Goal: Find specific page/section: Find specific page/section

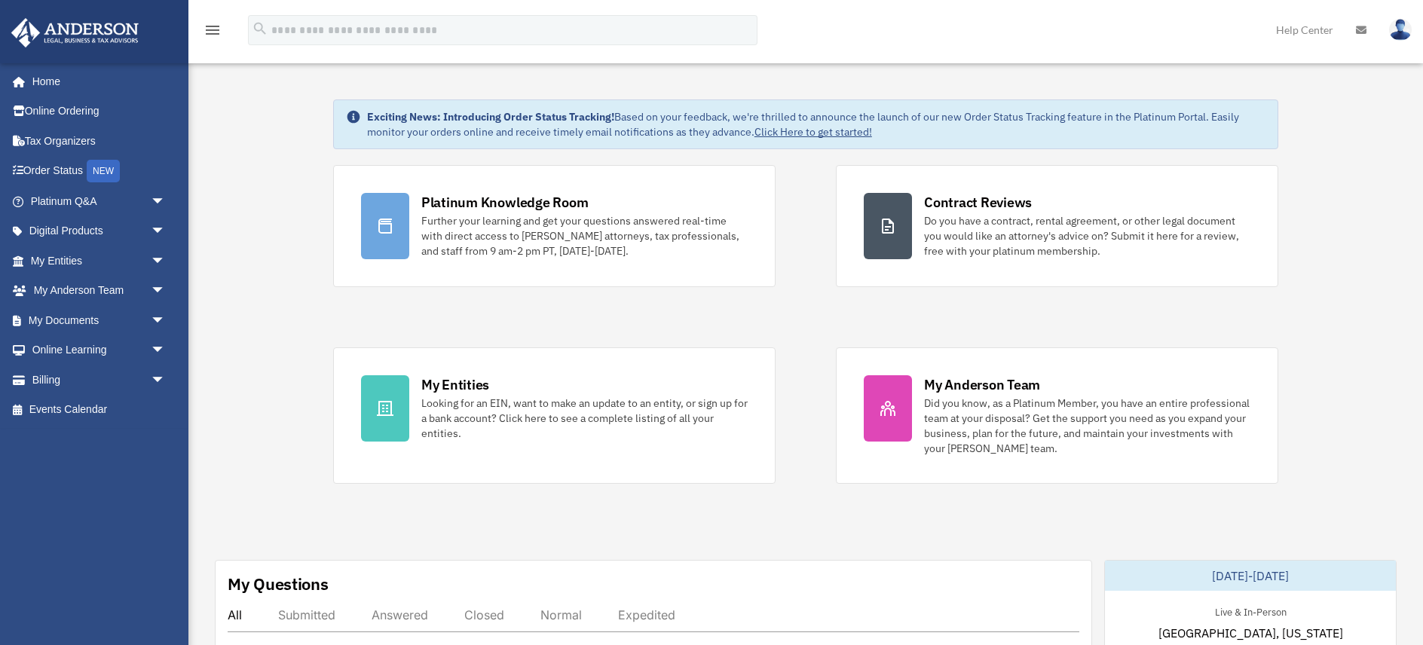
scroll to position [40, 0]
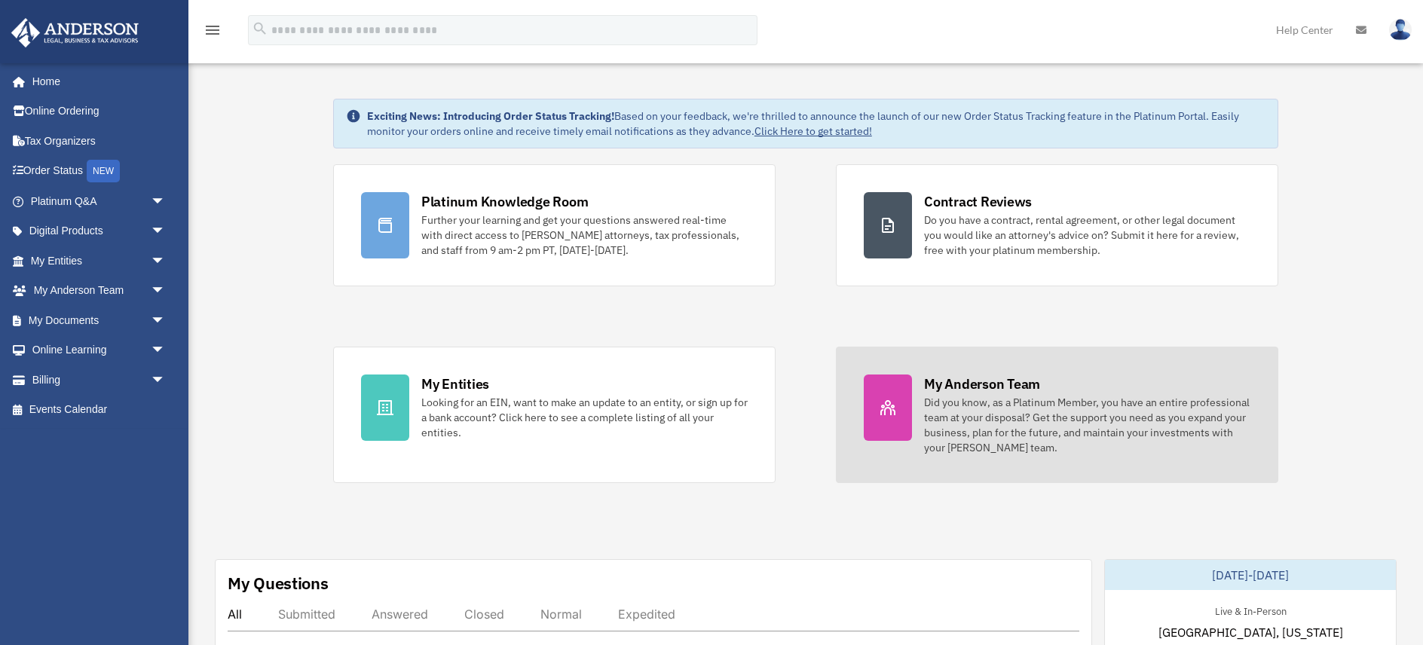
click at [980, 411] on div "Did you know, as a Platinum Member, you have an entire professional team at you…" at bounding box center [1087, 425] width 326 height 60
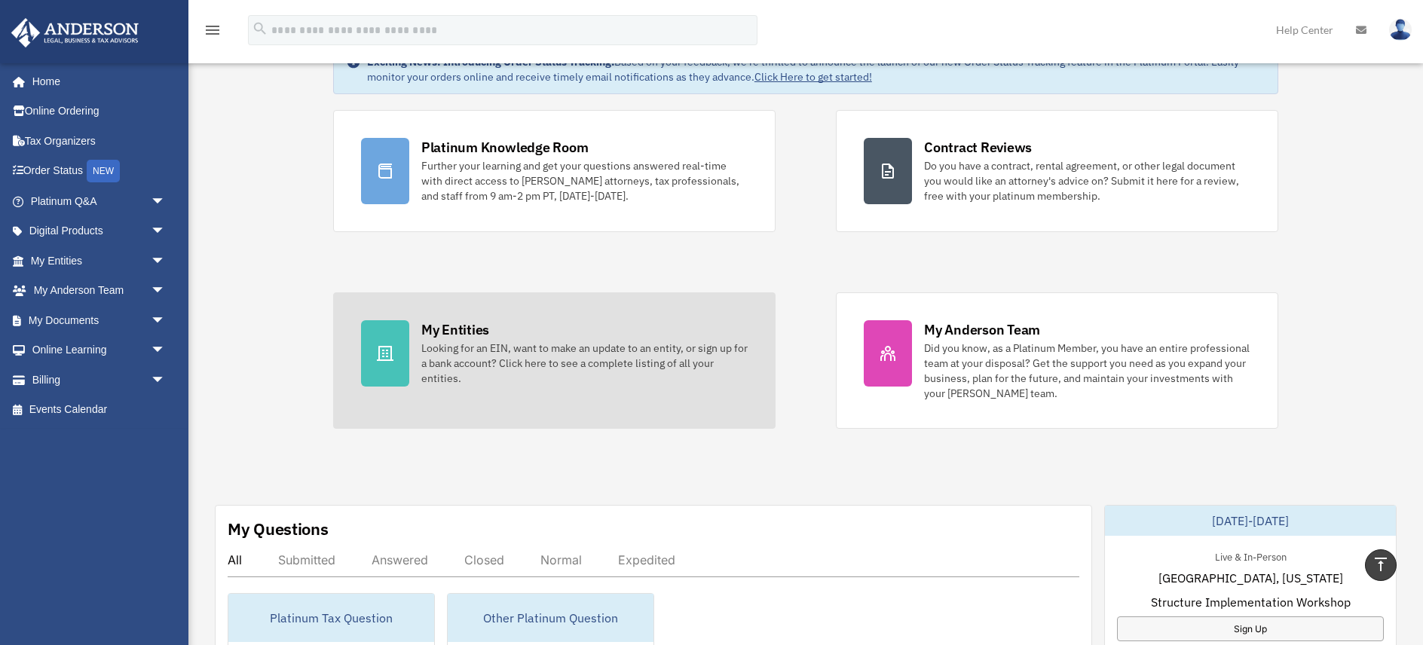
scroll to position [5, 0]
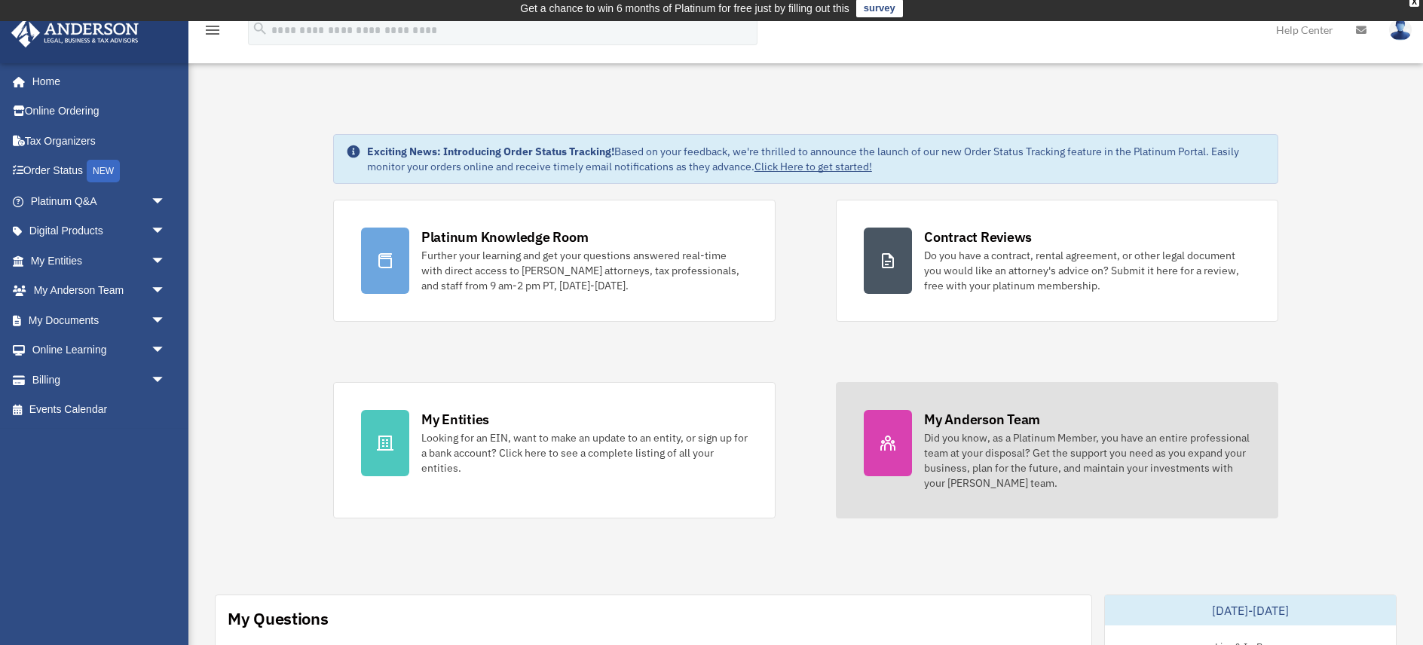
click at [984, 445] on div "Did you know, as a Platinum Member, you have an entire professional team at you…" at bounding box center [1087, 460] width 326 height 60
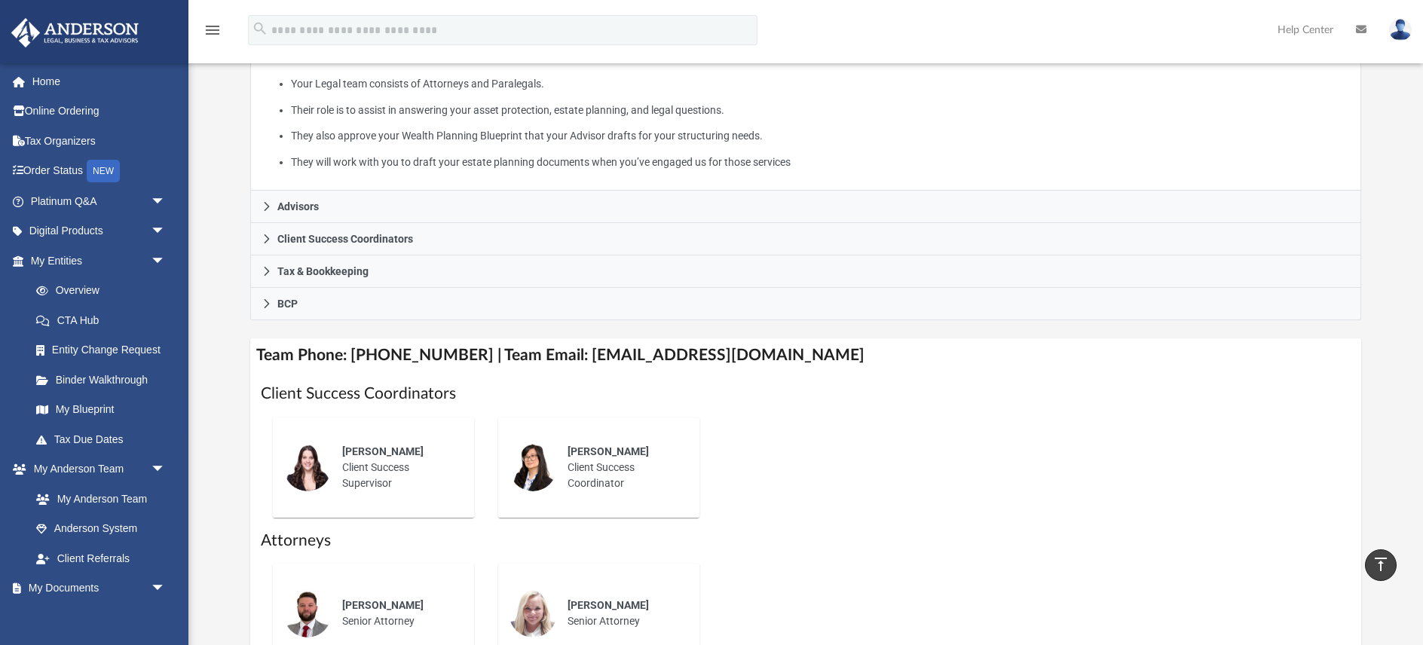
scroll to position [331, 0]
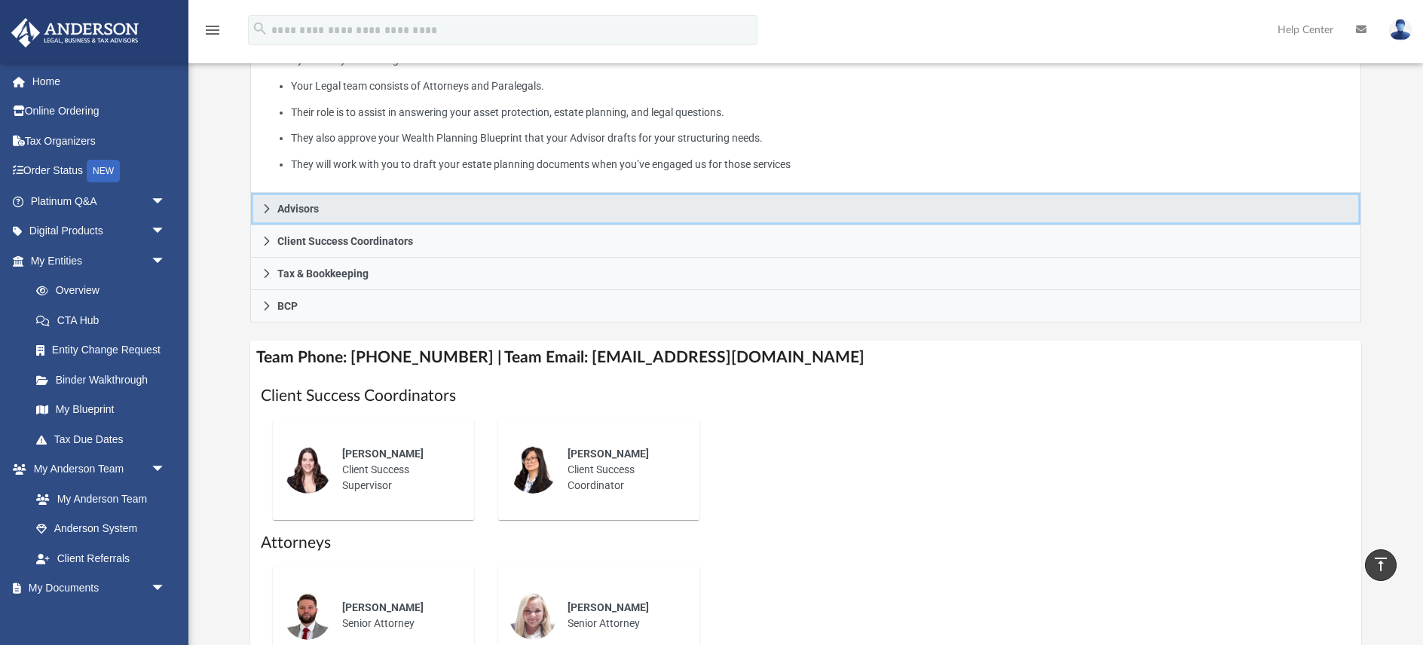
click at [290, 203] on span "Advisors" at bounding box center [297, 208] width 41 height 11
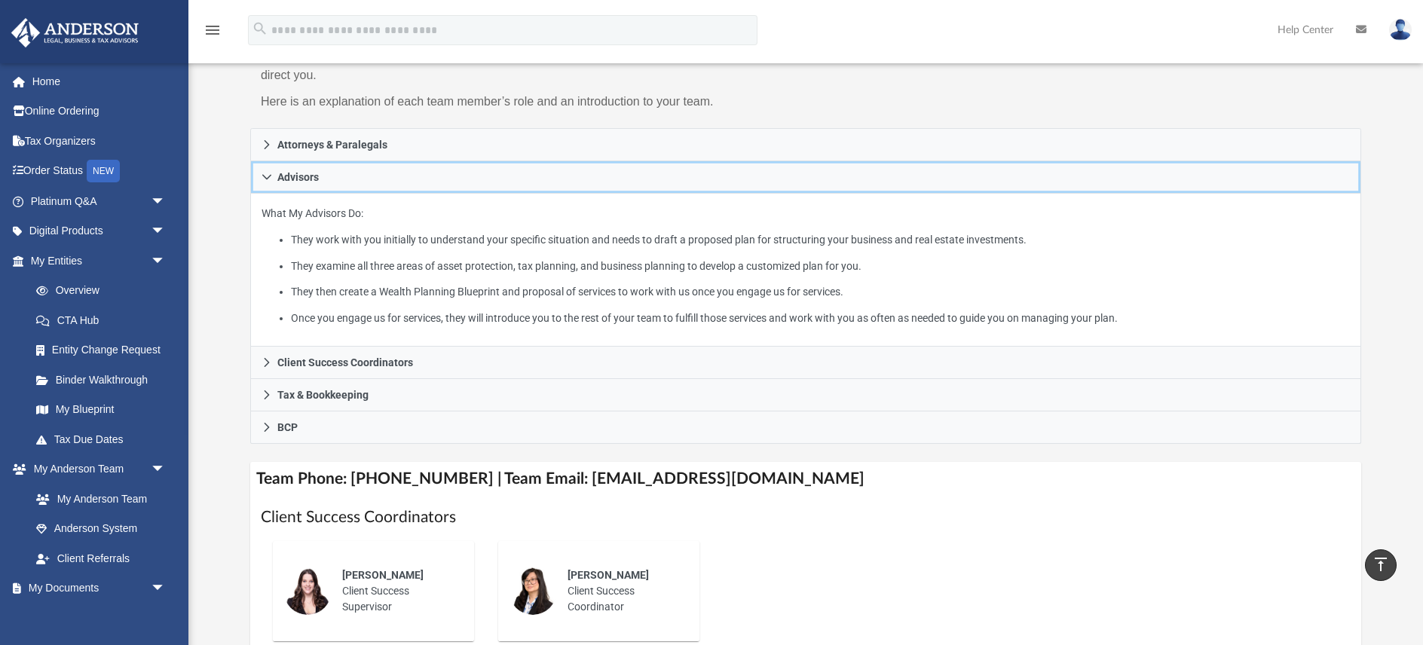
scroll to position [207, 0]
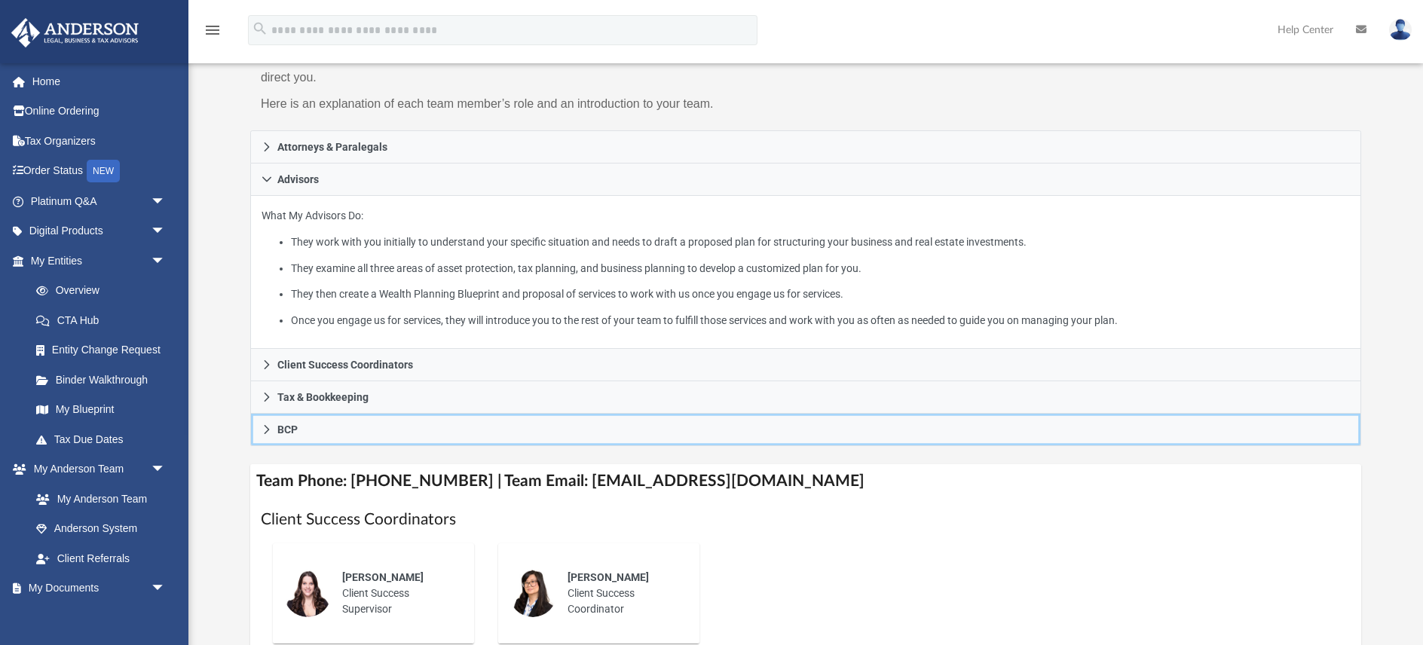
click at [264, 424] on icon at bounding box center [266, 429] width 11 height 11
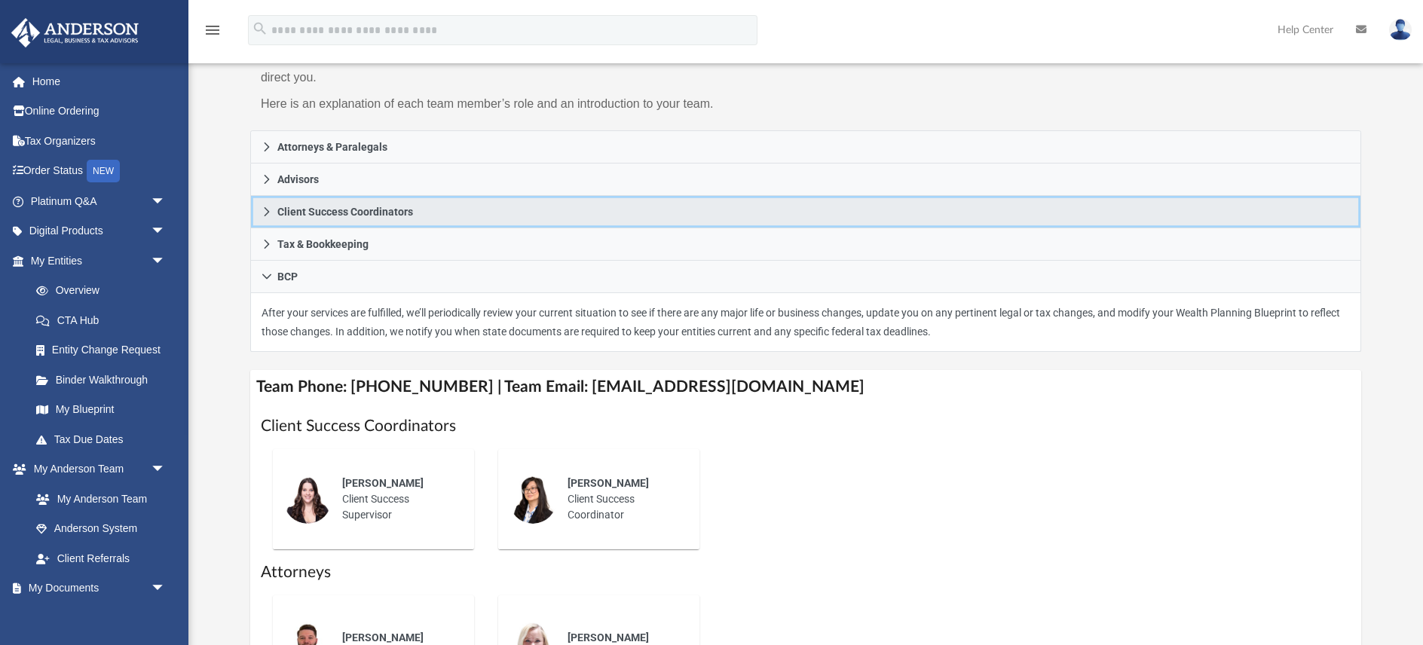
click at [269, 206] on icon at bounding box center [266, 211] width 11 height 11
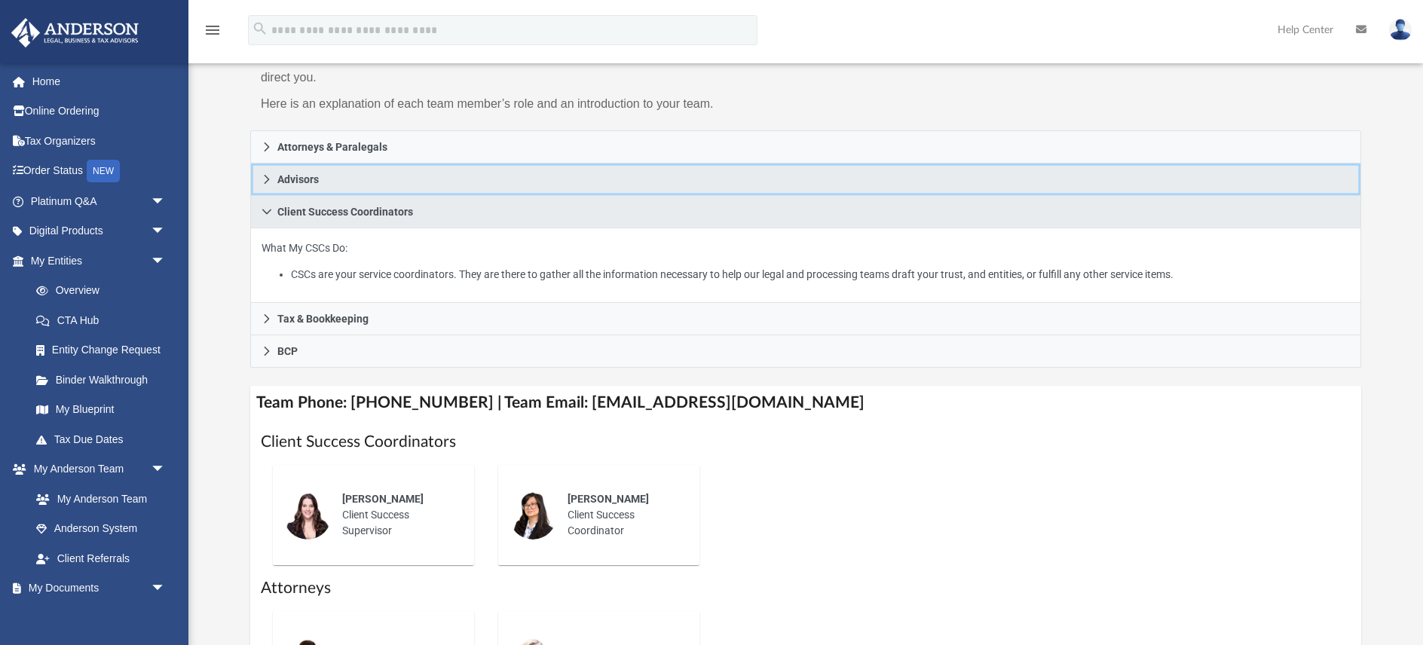
click at [268, 175] on icon at bounding box center [266, 179] width 5 height 9
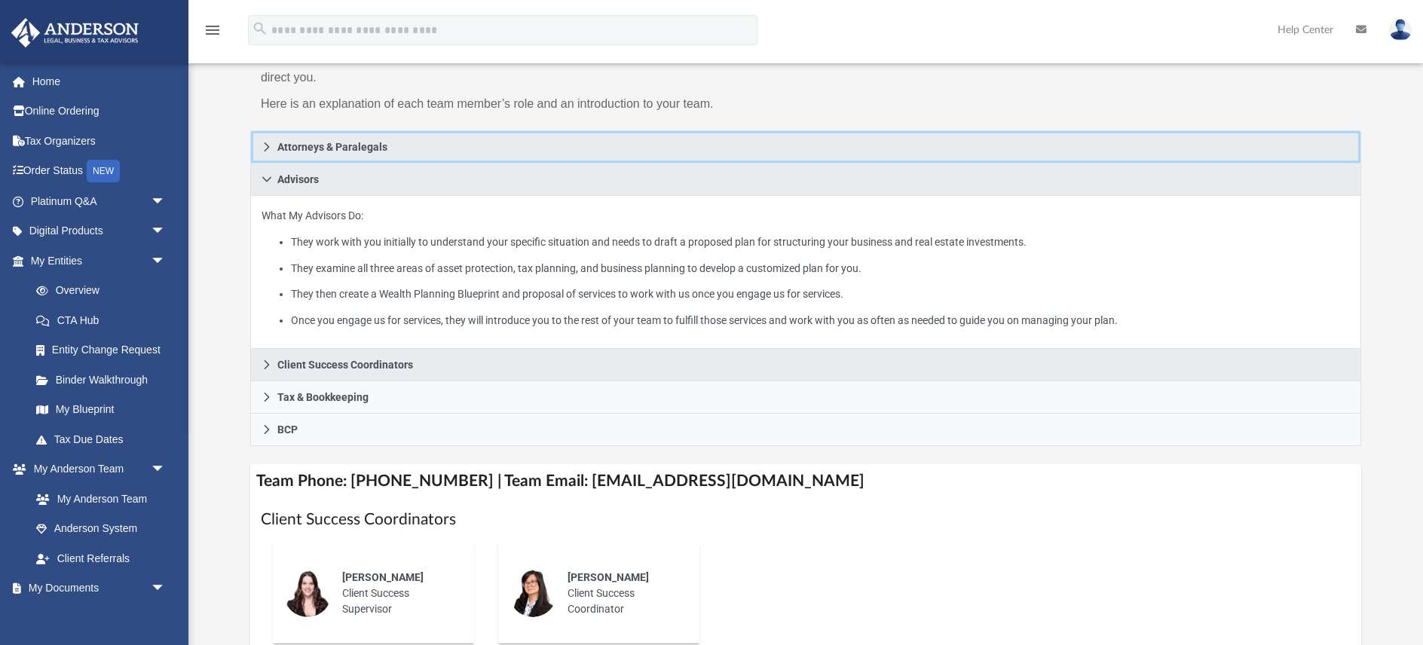
click at [268, 142] on icon at bounding box center [266, 147] width 11 height 11
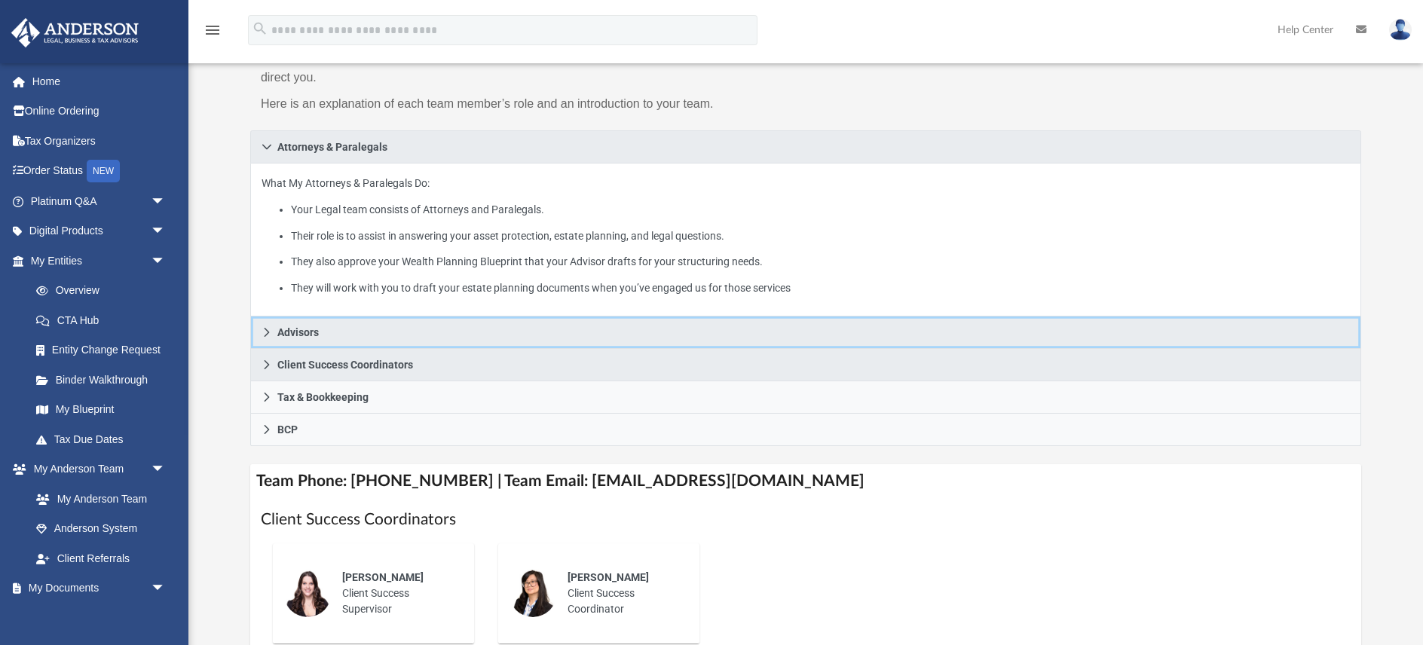
click at [268, 327] on icon at bounding box center [266, 332] width 11 height 11
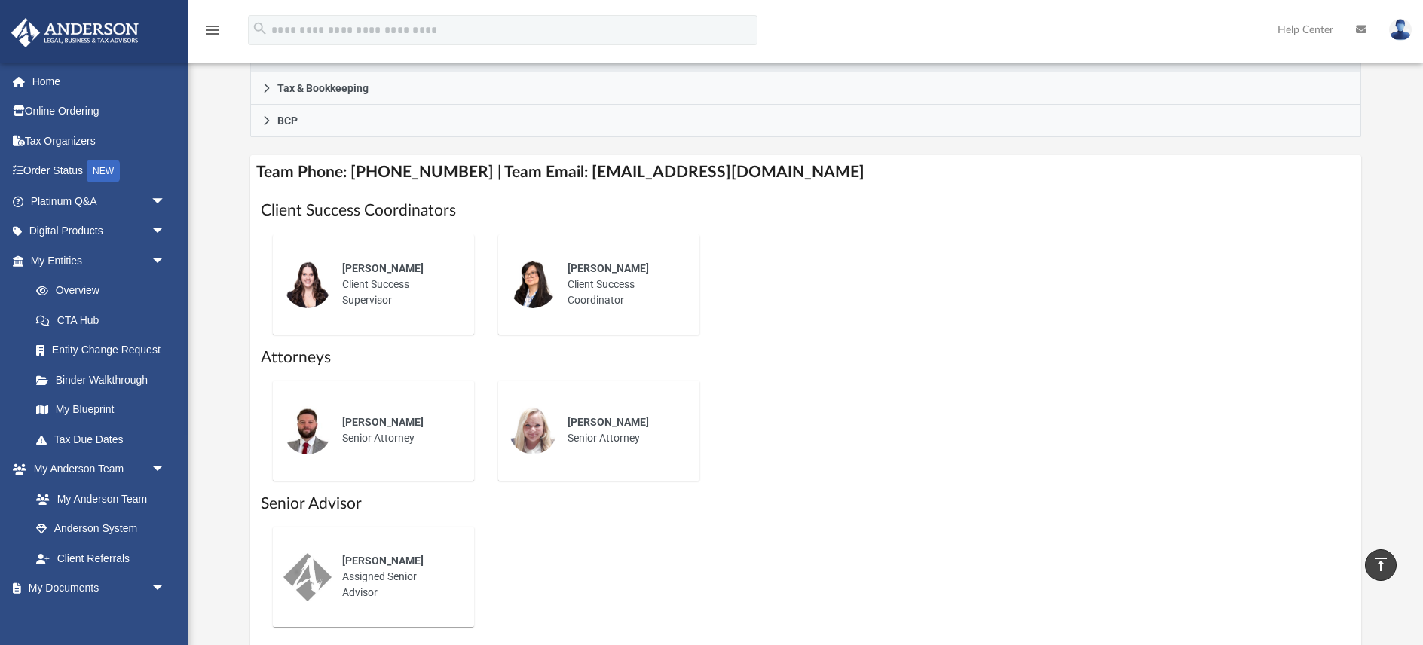
scroll to position [511, 0]
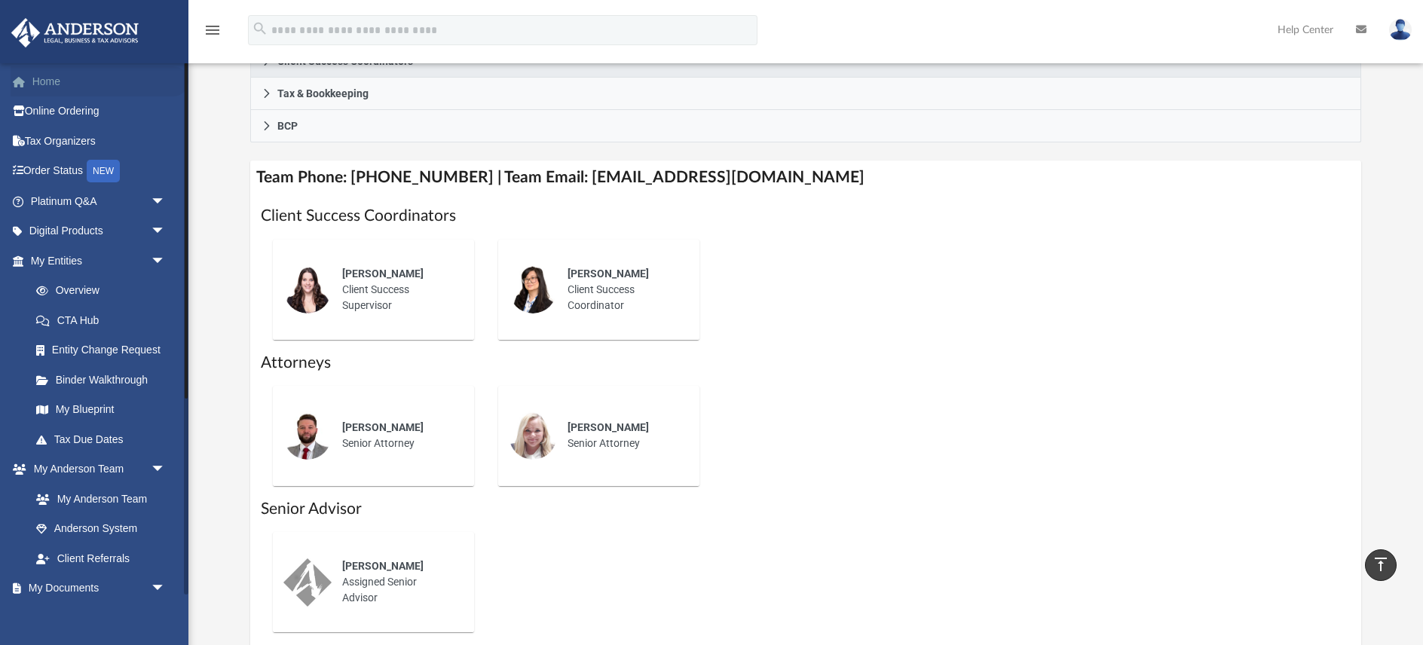
click at [43, 79] on link "Home" at bounding box center [100, 81] width 178 height 30
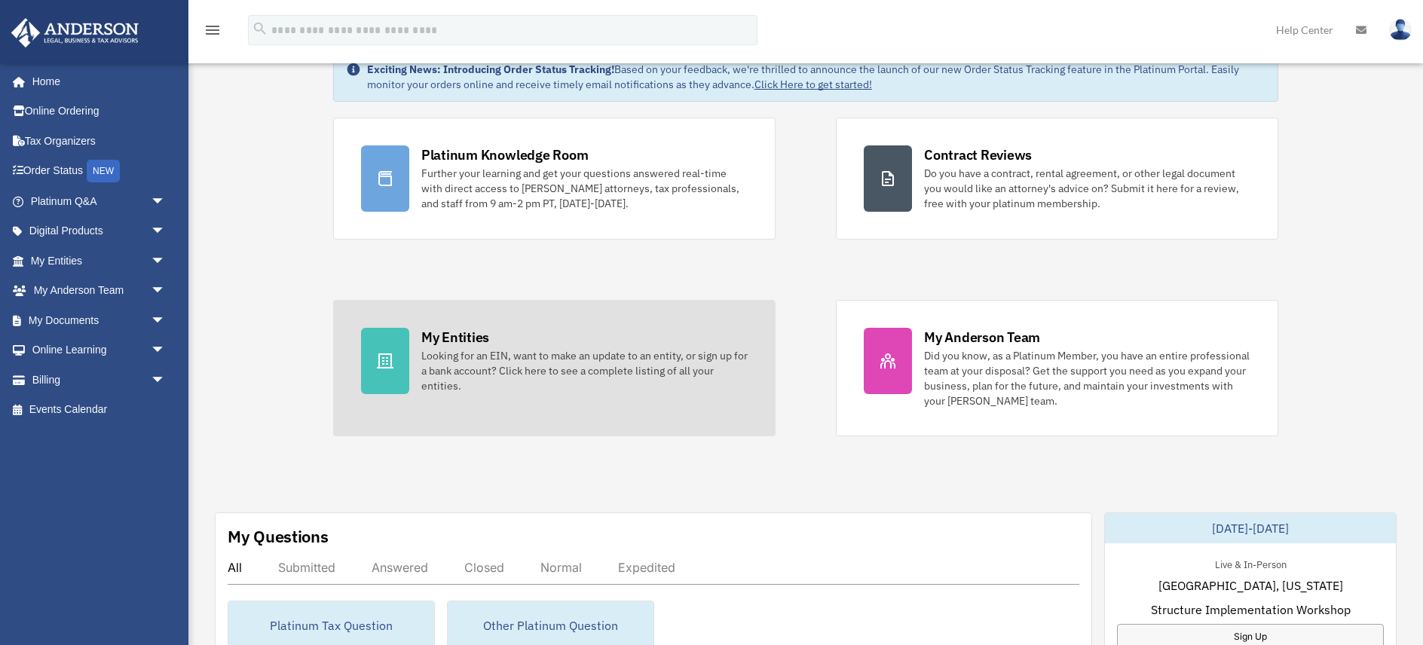
scroll to position [82, 0]
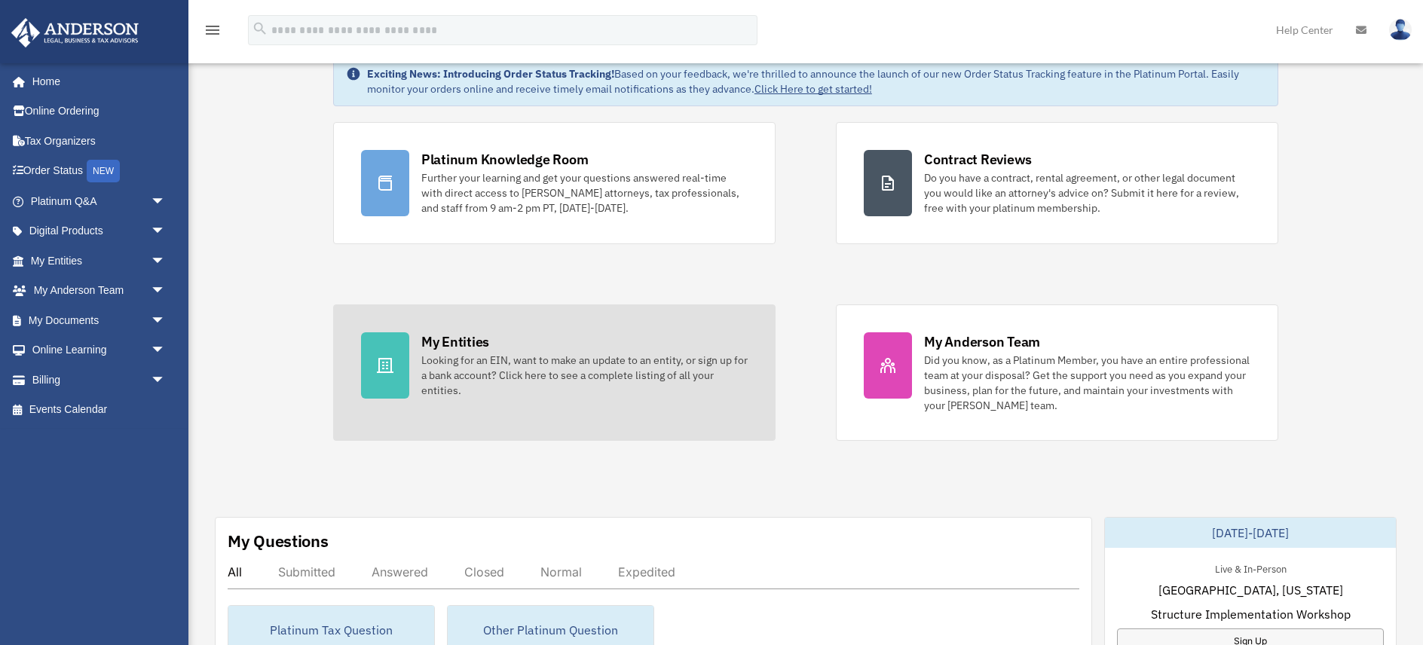
click at [620, 359] on div "Looking for an EIN, want to make an update to an entity, or sign up for a bank …" at bounding box center [584, 375] width 326 height 45
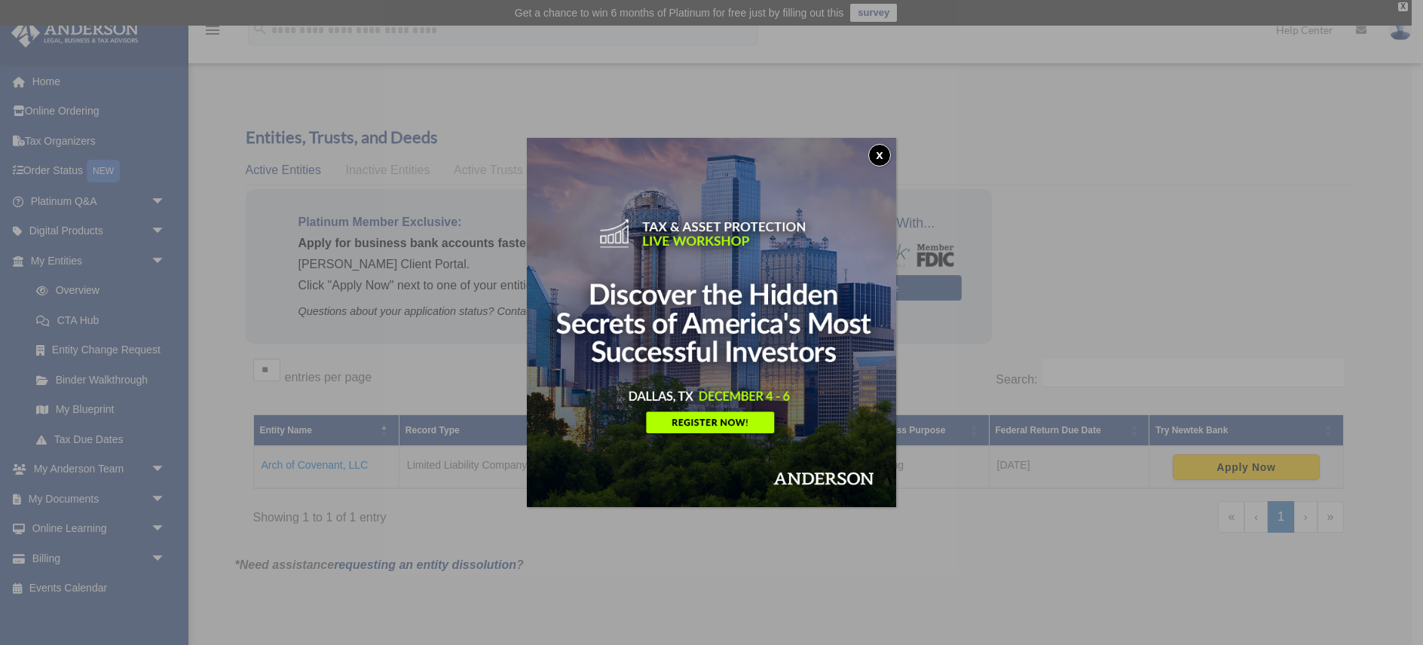
click at [882, 154] on button "x" at bounding box center [879, 155] width 23 height 23
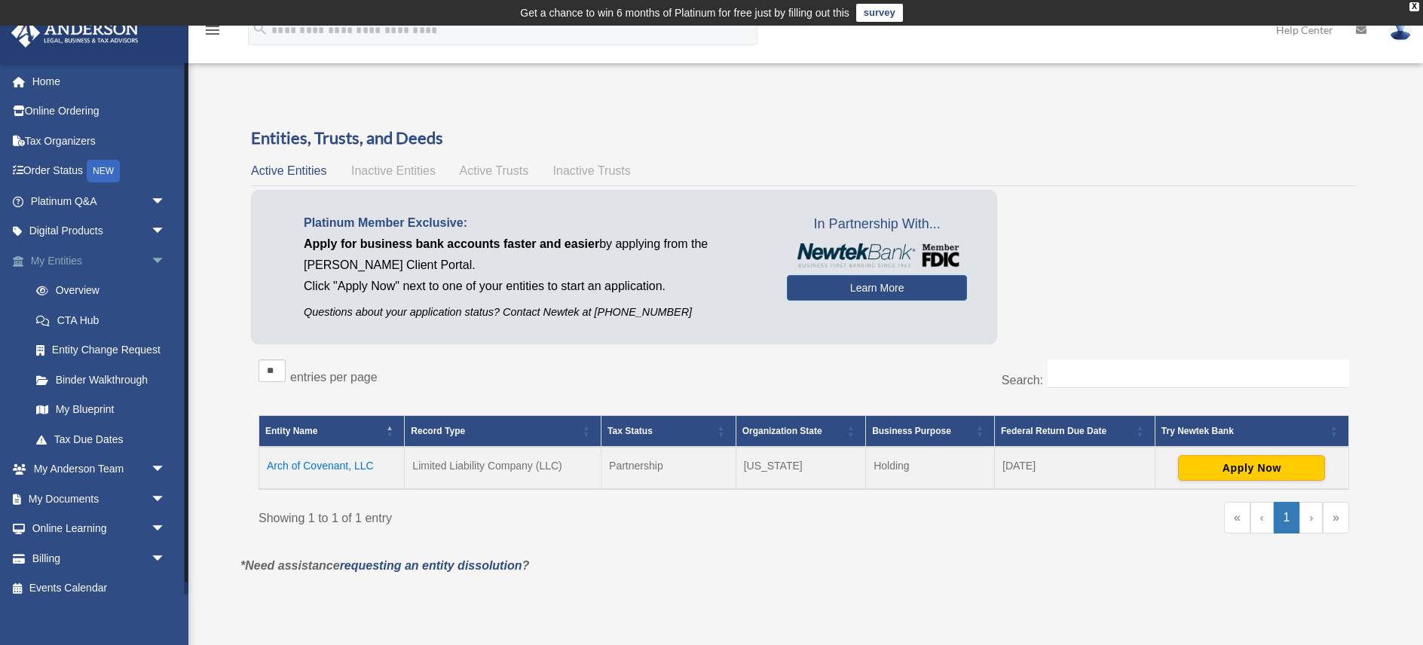
click at [50, 260] on link "My Entities arrow_drop_down" at bounding box center [100, 261] width 178 height 30
click at [318, 462] on td "Arch of Covenant, LLC" at bounding box center [331, 468] width 145 height 42
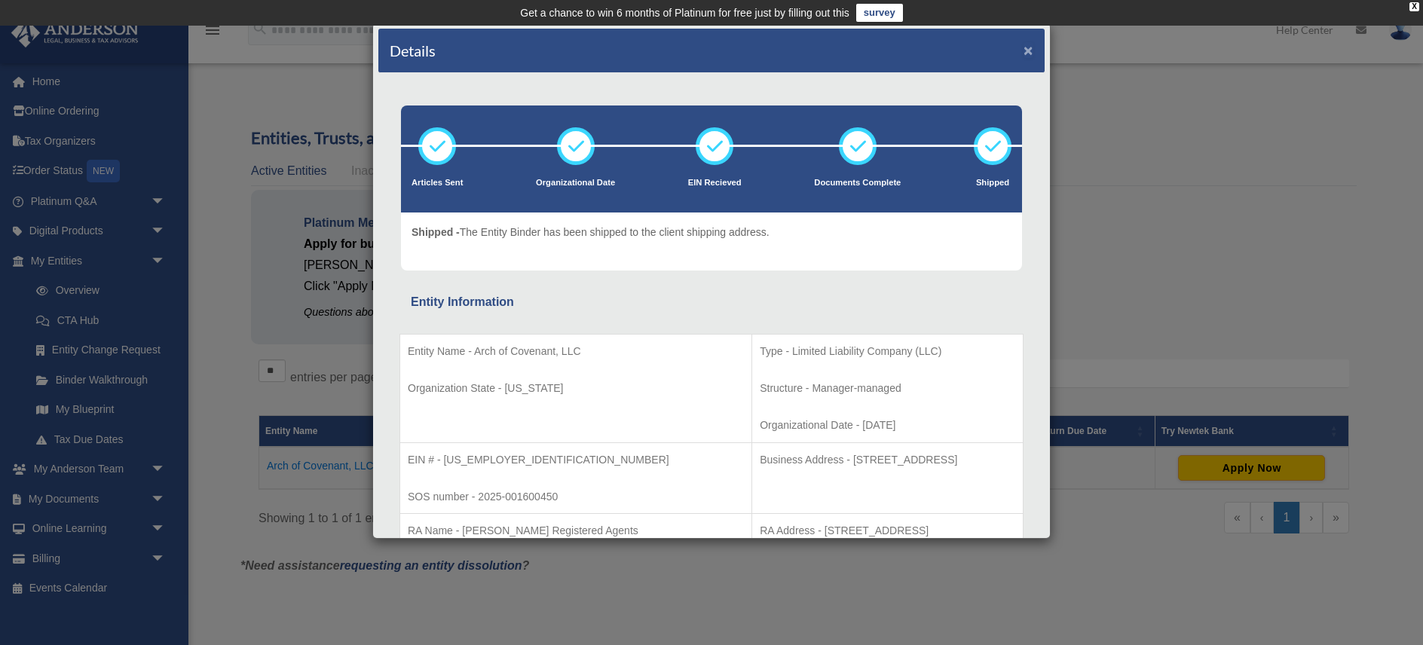
click at [1030, 50] on button "×" at bounding box center [1028, 50] width 10 height 16
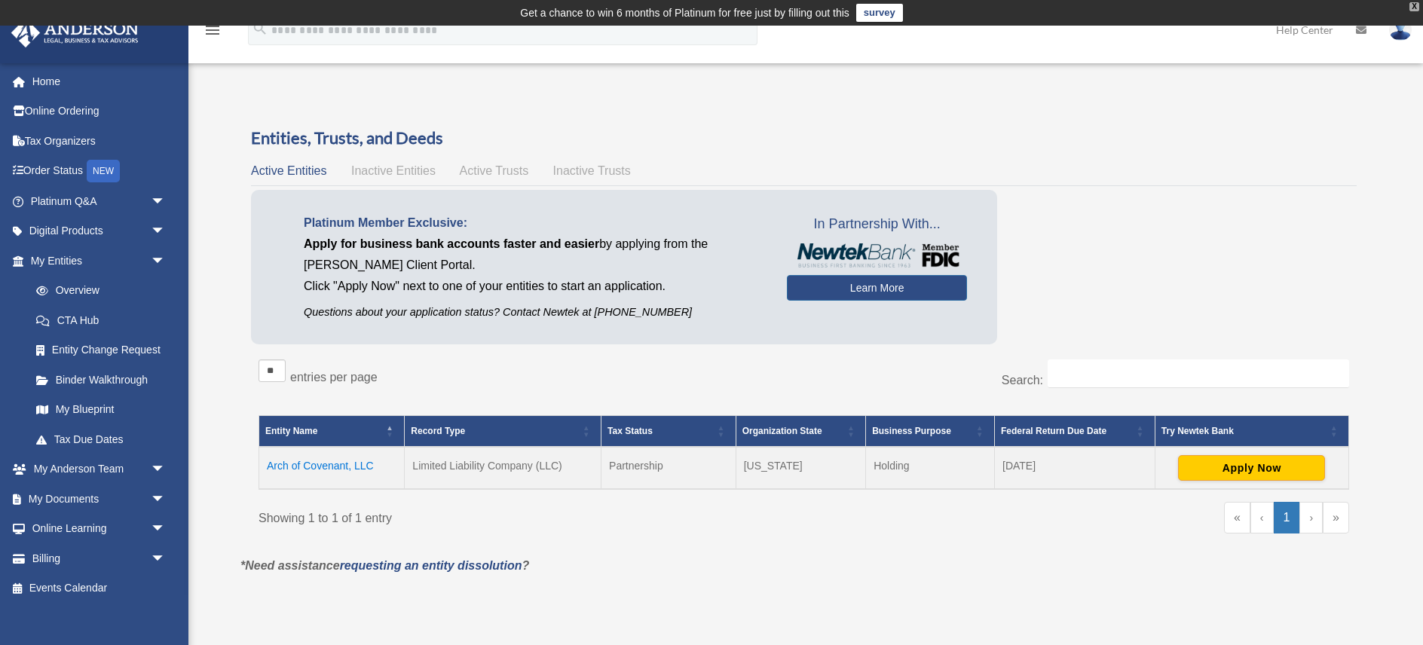
click at [1414, 7] on div "X" at bounding box center [1414, 6] width 10 height 9
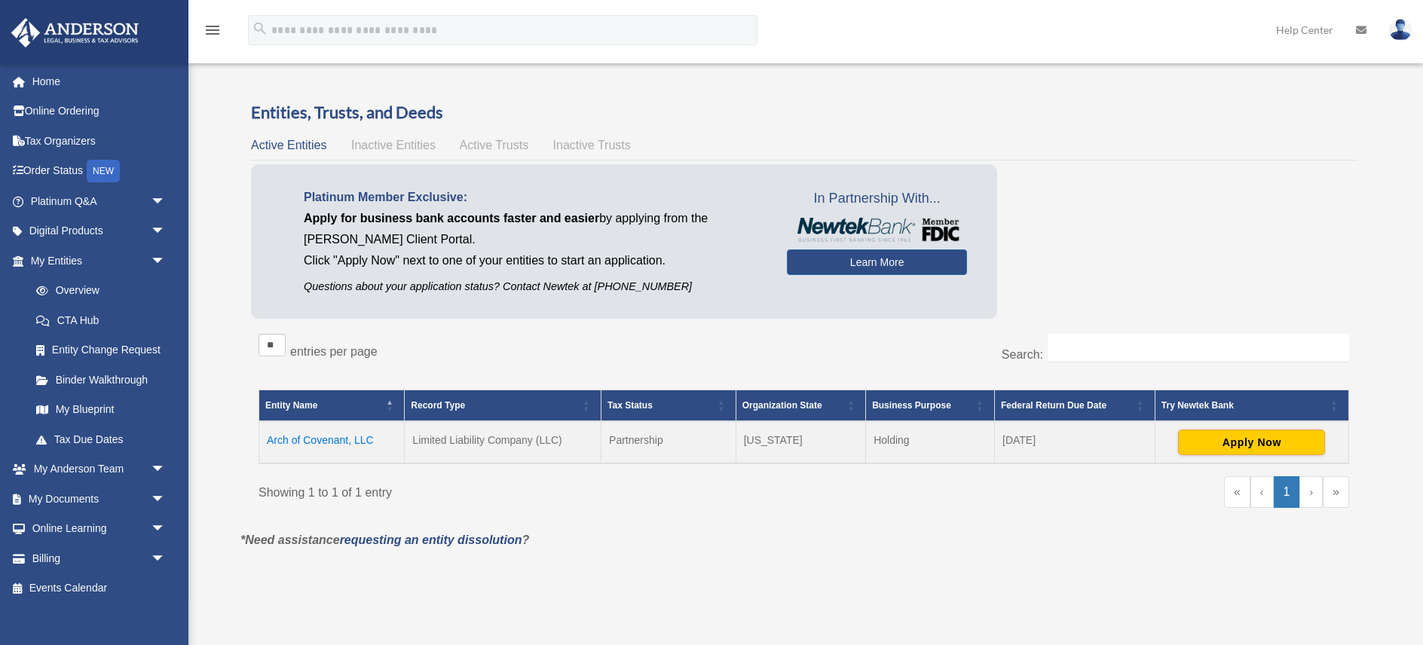
click at [1404, 32] on img at bounding box center [1400, 30] width 23 height 22
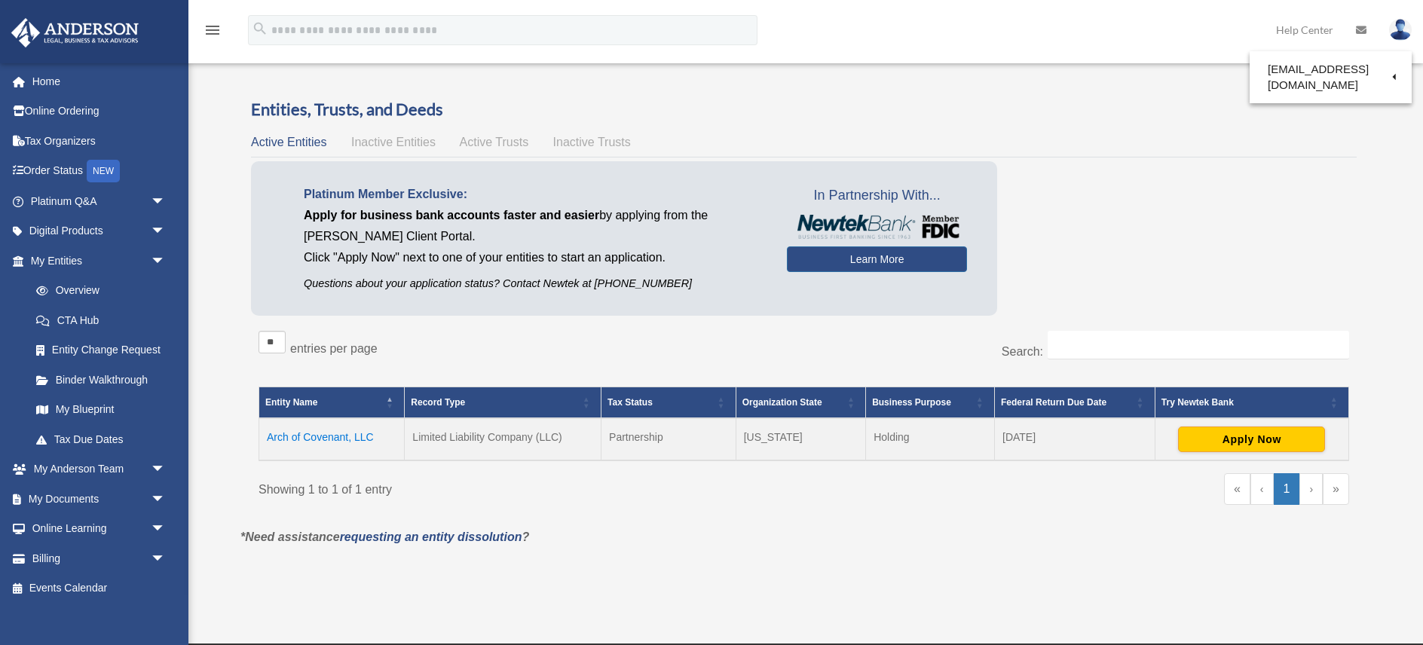
click at [1110, 133] on link "Logout" at bounding box center [1155, 131] width 151 height 31
